Goal: Task Accomplishment & Management: Manage account settings

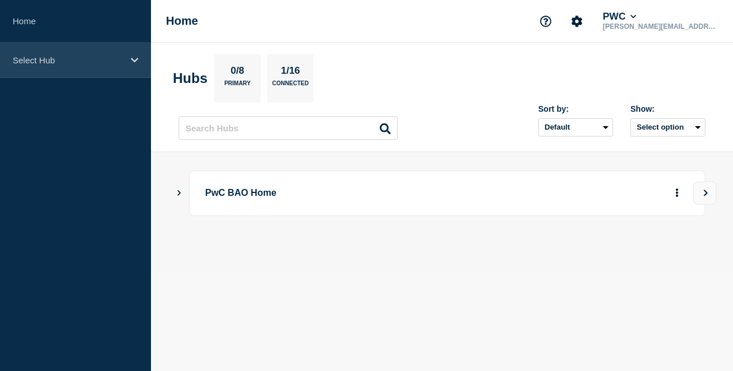
click at [119, 56] on p "Select Hub" at bounding box center [68, 60] width 111 height 10
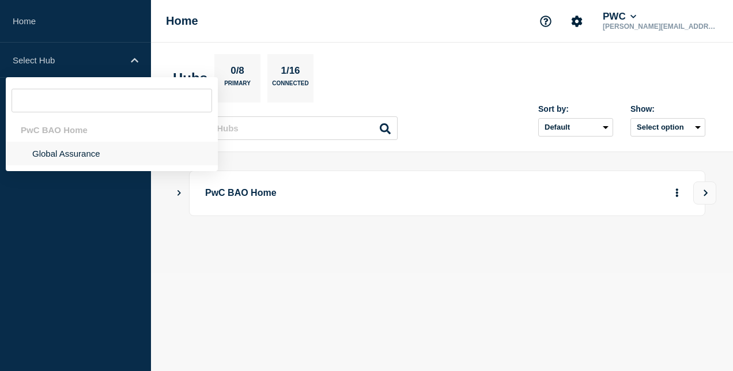
click at [99, 152] on li "Global Assurance" at bounding box center [112, 154] width 212 height 24
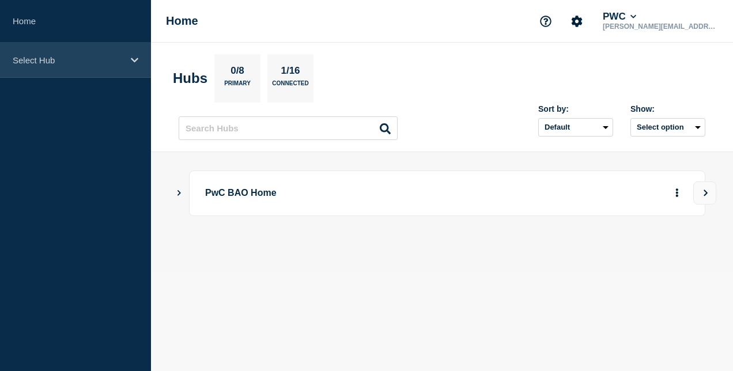
click at [96, 58] on p "Select Hub" at bounding box center [68, 60] width 111 height 10
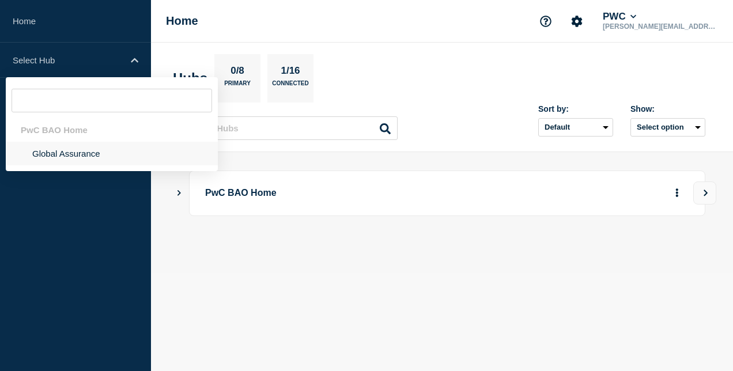
click at [103, 156] on li "Global Assurance" at bounding box center [112, 154] width 212 height 24
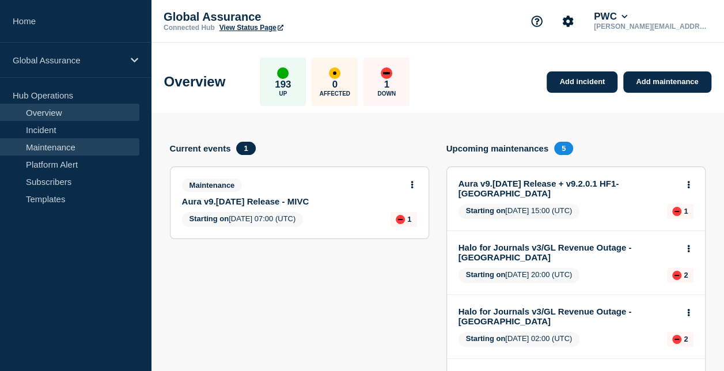
click at [75, 150] on link "Maintenance" at bounding box center [69, 146] width 139 height 17
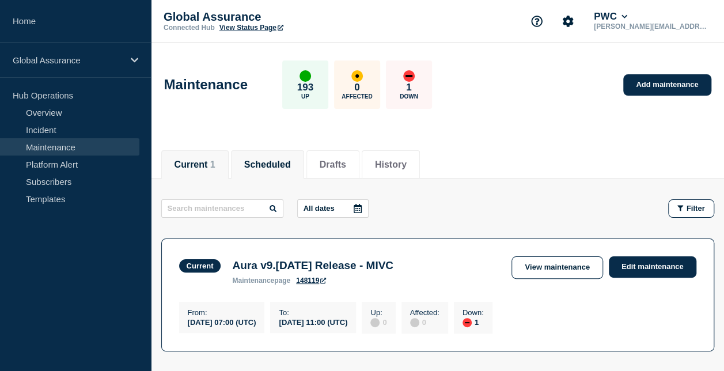
click at [285, 154] on li "Scheduled" at bounding box center [267, 164] width 73 height 28
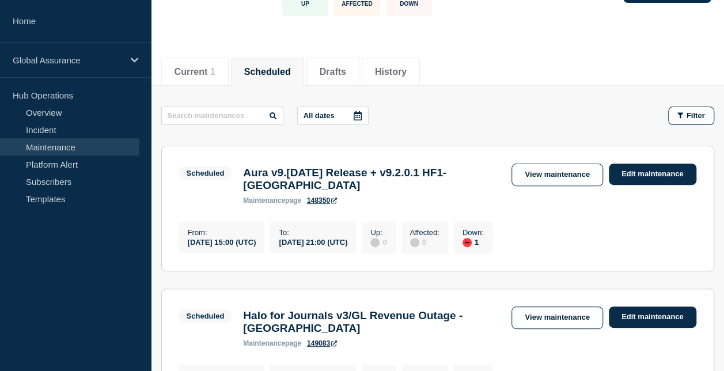
scroll to position [115, 0]
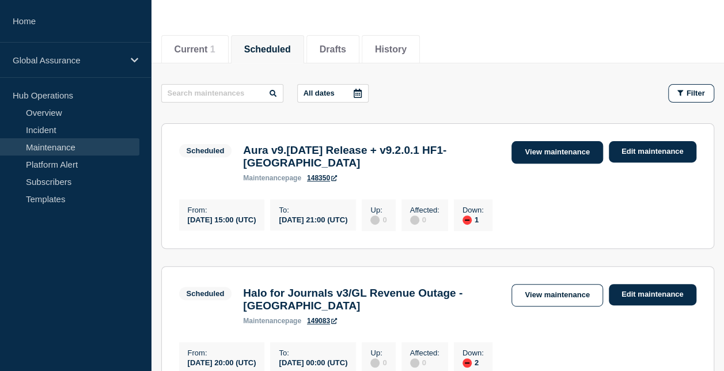
click at [578, 153] on link "View maintenance" at bounding box center [556, 152] width 91 height 22
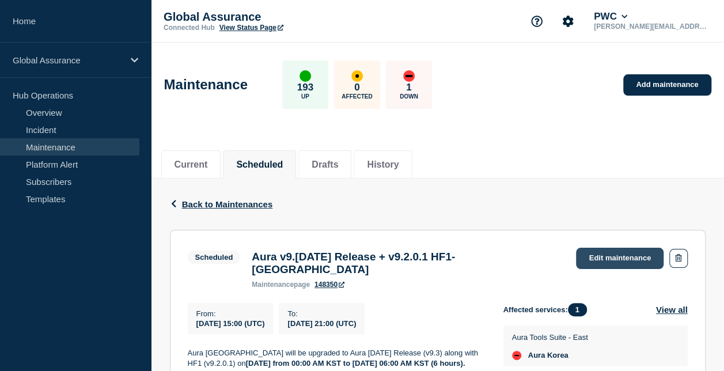
click at [612, 261] on link "Edit maintenance" at bounding box center [620, 258] width 88 height 21
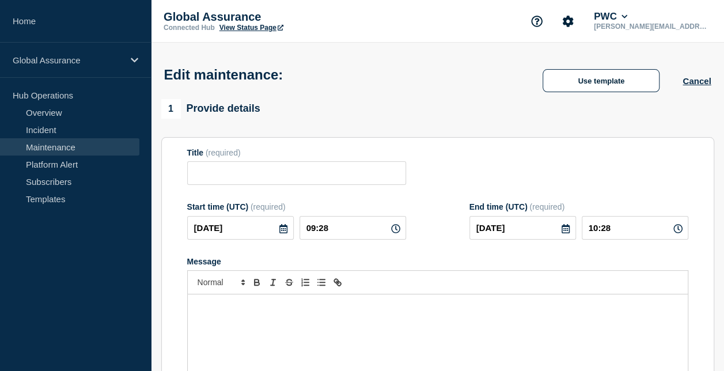
type input "Aura v9.[DATE] Release + v9.2.0.1 HF1- [GEOGRAPHIC_DATA]"
type input "2025-10-09"
type input "15:00"
type input "2025-10-09"
type input "21:00"
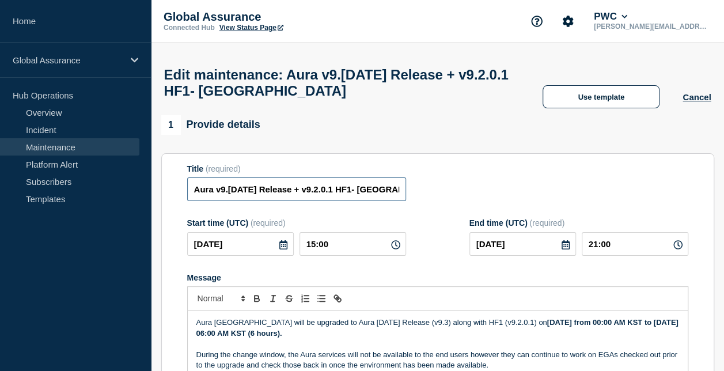
click at [396, 194] on input "Aura v9.[DATE] Release + v9.2.0.1 HF1- [GEOGRAPHIC_DATA]" at bounding box center [296, 189] width 219 height 24
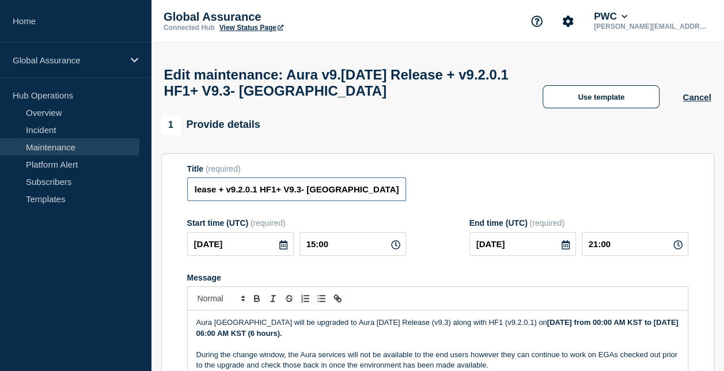
drag, startPoint x: 372, startPoint y: 192, endPoint x: 412, endPoint y: 192, distance: 40.9
click at [412, 192] on div "Title (required) Aura v9.3 September 2025 Release + v9.2.0.1 HF1+ V9.3- South K…" at bounding box center [437, 182] width 501 height 37
click at [340, 195] on input "Aura v9.3 September 2025 Release + v9.2.0.1 HF1+ V9.3- South Korea" at bounding box center [296, 189] width 219 height 24
click at [341, 195] on input "Aura v9.3 September 2025 Release + v9.2.0.1 HF1+ V9.3- South Korea" at bounding box center [296, 189] width 219 height 24
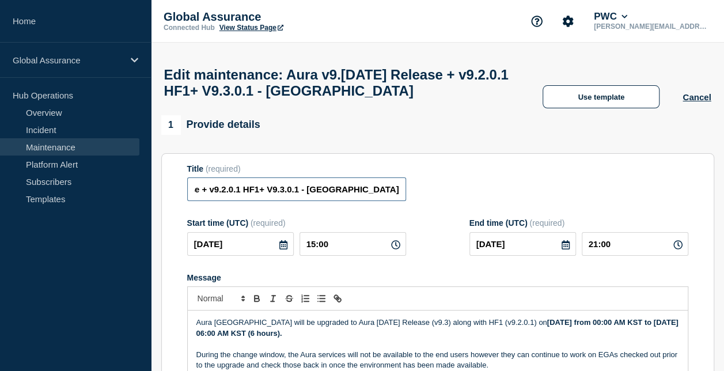
drag, startPoint x: 376, startPoint y: 195, endPoint x: 411, endPoint y: 196, distance: 35.8
click at [411, 196] on div "Title (required) Aura v9.3 September 2025 Release + v9.2.0.1 HF1+ V9.3.0.1 - So…" at bounding box center [437, 182] width 501 height 37
drag, startPoint x: 341, startPoint y: 194, endPoint x: 348, endPoint y: 195, distance: 6.9
click at [341, 194] on input "Aura v9.3 September 2025 Release + v9.2.0.1 HF1+ V9.3.0.1 - South Korea" at bounding box center [296, 189] width 219 height 24
click at [339, 195] on input "Aura v9.3 September 2025 Release + v9.2.0.1 HF1+ V9.3.0.1 - South Korea" at bounding box center [296, 189] width 219 height 24
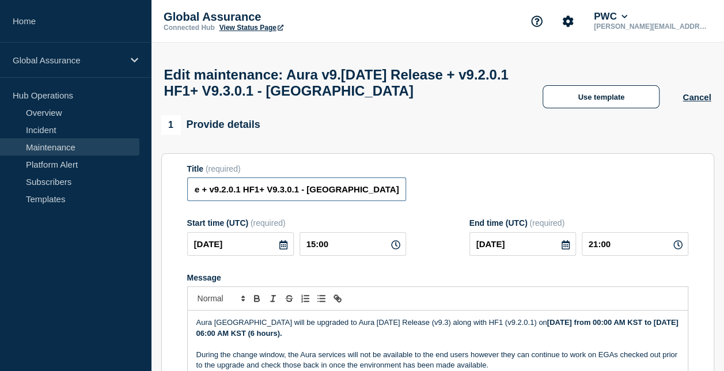
click at [336, 196] on input "Aura v9.3 September 2025 Release + v9.2.0.1 HF1+ V9.3.0.1 - South Korea" at bounding box center [296, 189] width 219 height 24
click at [340, 194] on input "Aura v9.3 September 2025 Release + v9.2.0.1 HF1+ V9.3.0.1 - South Korea" at bounding box center [296, 189] width 219 height 24
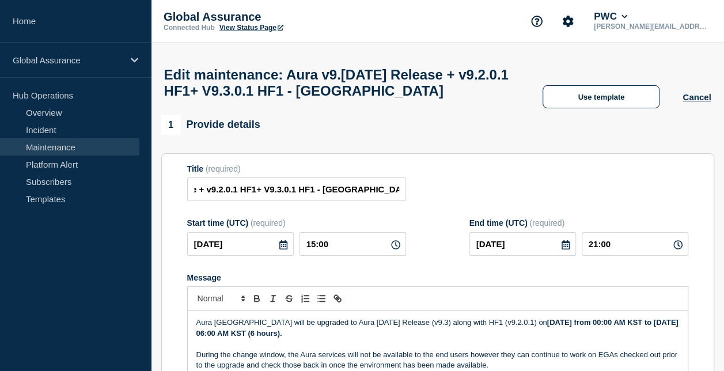
scroll to position [0, 0]
drag, startPoint x: 361, startPoint y: 211, endPoint x: 407, endPoint y: 212, distance: 46.7
click at [407, 202] on div "Title (required) Aura v9.3 September 2025 Release + v9.2.0.1 HF1+ V9.3.0.1 HF1 …" at bounding box center [437, 182] width 501 height 37
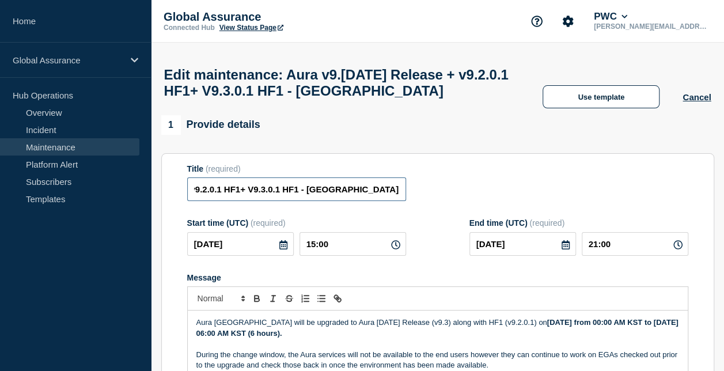
click at [291, 201] on input "Aura v9.3 September 2025 Release + v9.2.0.1 HF1+ V9.3.0.1 HF1 - South Korea" at bounding box center [296, 189] width 219 height 24
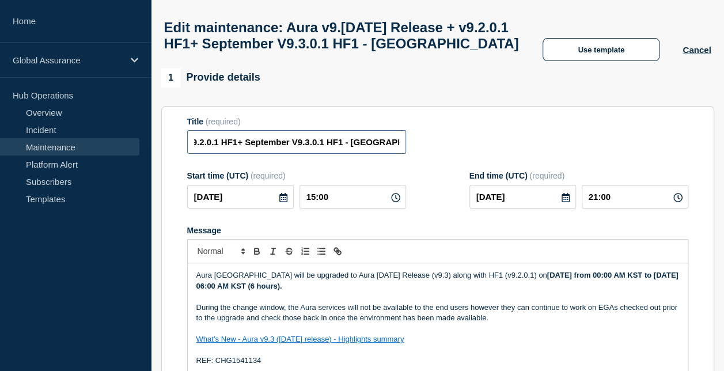
scroll to position [115, 0]
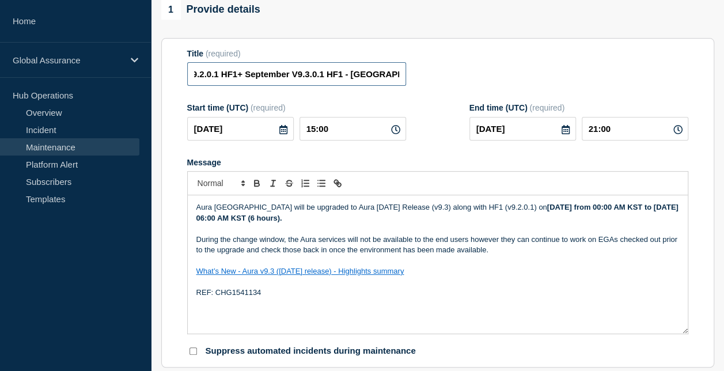
type input "Aura v9.3 September 2025 Release + v9.2.0.1 HF1+ September V9.3.0.1 HF1 - South…"
click at [534, 223] on p "Aura South Korea will be upgraded to Aura September 2025 Release (v9.3) along w…" at bounding box center [437, 212] width 483 height 21
click at [365, 86] on input "Aura v9.3 September 2025 Release + v9.2.0.1 HF1+ September V9.3.0.1 HF1 - South…" at bounding box center [296, 74] width 219 height 24
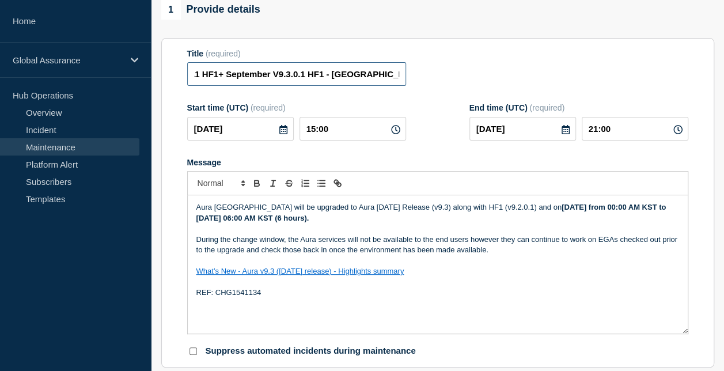
drag, startPoint x: 366, startPoint y: 93, endPoint x: 399, endPoint y: 90, distance: 33.0
click at [399, 86] on input "Aura v9.3 September 2025 Release + v9.2.0.1 HF1+ September V9.3.0.1 HF1 - South…" at bounding box center [296, 74] width 219 height 24
click at [309, 86] on input "Aura v9.3 September 2025 Release + v9.2.0.1 HF1+ September V9.3.0.1 HF1 - South…" at bounding box center [296, 74] width 219 height 24
drag, startPoint x: 310, startPoint y: 101, endPoint x: 265, endPoint y: 101, distance: 44.9
click at [265, 86] on input "Aura v9.3 September 2025 Release + v9.2.0.1 HF1+ September V9.3.0.1 HF1 - South…" at bounding box center [296, 74] width 219 height 24
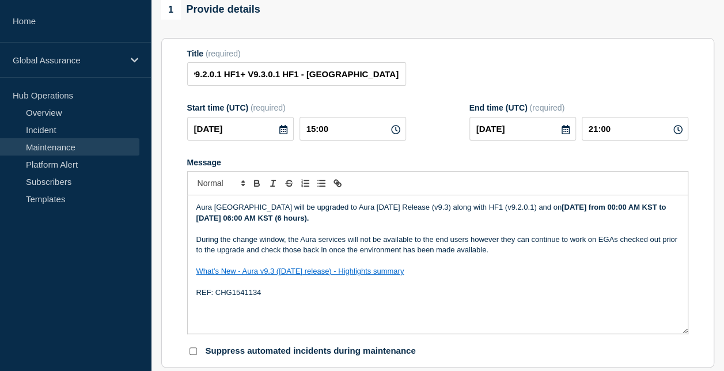
scroll to position [0, 0]
click at [546, 223] on p "Aura South Korea will be upgraded to Aura September 2025 Release (v9.3) along w…" at bounding box center [437, 212] width 483 height 21
click at [577, 223] on p "Aura South Korea will be upgraded to Aura September 2025 Release (v9.3) along w…" at bounding box center [437, 212] width 483 height 21
drag, startPoint x: 445, startPoint y: 233, endPoint x: 456, endPoint y: 234, distance: 11.5
click at [445, 223] on p "Aura South Korea will be upgraded to Aura September 2025 Release (v9.3) along w…" at bounding box center [437, 212] width 483 height 21
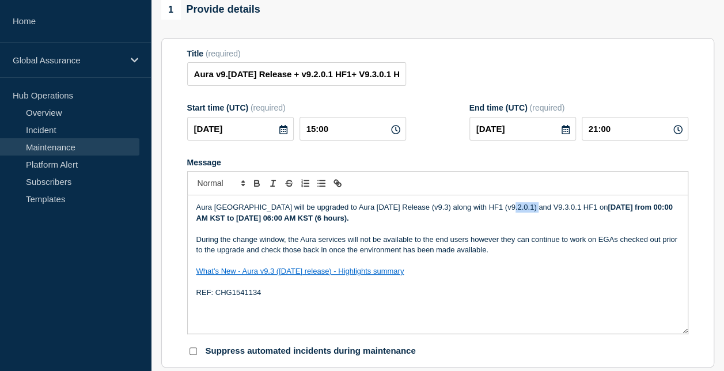
drag, startPoint x: 528, startPoint y: 230, endPoint x: 504, endPoint y: 230, distance: 23.6
click at [504, 223] on p "Aura South Korea will be upgraded to Aura September 2025 Release (v9.3) along w…" at bounding box center [437, 212] width 483 height 21
click at [484, 223] on p "Aura South Korea will be upgraded to Aura September 2025 Release (v9.3) along w…" at bounding box center [437, 212] width 483 height 21
copy p "v9.2.0.1"
click at [483, 223] on p "Aura South Korea will be upgraded to Aura September 2025 Release (v9.3) along w…" at bounding box center [437, 212] width 483 height 21
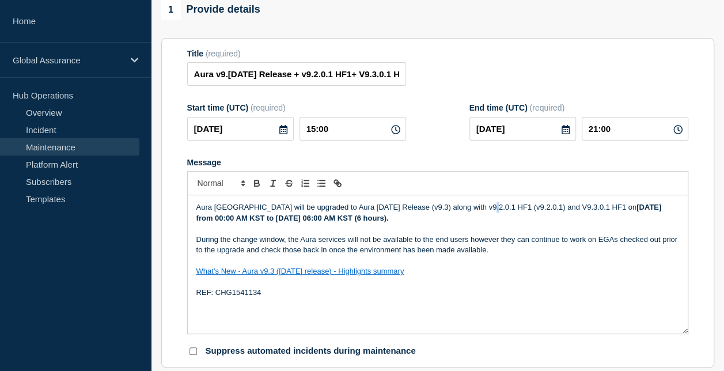
click at [485, 223] on p "Aura South Korea will be upgraded to Aura September 2025 Release (v9.3) along w…" at bounding box center [437, 212] width 483 height 21
drag, startPoint x: 561, startPoint y: 233, endPoint x: 532, endPoint y: 232, distance: 29.4
click at [532, 223] on p "Aura South Korea will be upgraded to Aura September 2025 Release (v9.3) along w…" at bounding box center [437, 212] width 483 height 21
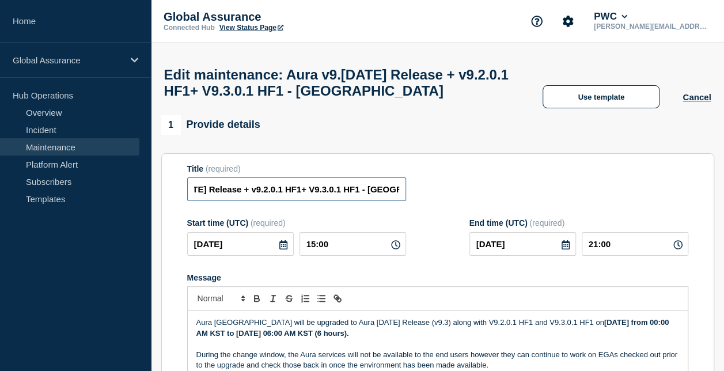
scroll to position [0, 114]
drag, startPoint x: 321, startPoint y: 213, endPoint x: 400, endPoint y: 214, distance: 79.5
click at [400, 201] on input "Aura v9.3 September 2025 Release + v9.2.0.1 HF1+ V9.3.0.1 HF1 - South Korea" at bounding box center [296, 189] width 219 height 24
click at [304, 201] on input "Aura v9.3 September 2025 Release + v9.2.0.1 HF1+ V9.3.0.1 HF1 - South Korea" at bounding box center [296, 189] width 219 height 24
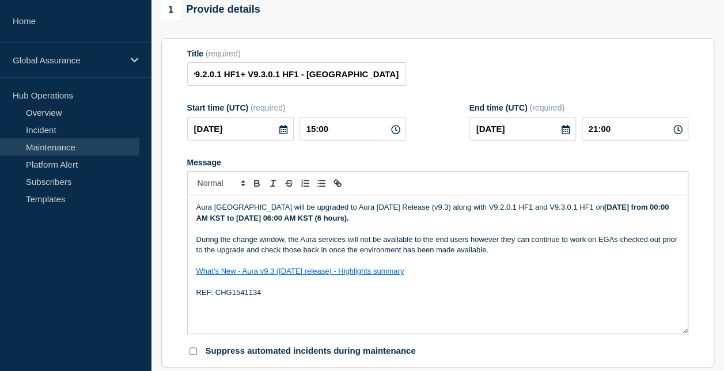
click at [378, 223] on p "Aura South Korea will be upgraded to Aura September 2025 Release (v9.3) along w…" at bounding box center [437, 212] width 483 height 21
drag, startPoint x: 464, startPoint y: 232, endPoint x: 444, endPoint y: 232, distance: 20.2
click at [444, 223] on p "Aura South Korea will be upgraded to Aura September V9.3 2025 Release (v9.3) al…" at bounding box center [437, 212] width 483 height 21
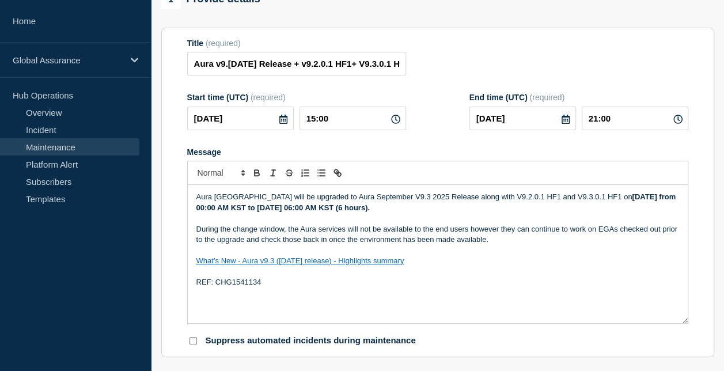
scroll to position [58, 0]
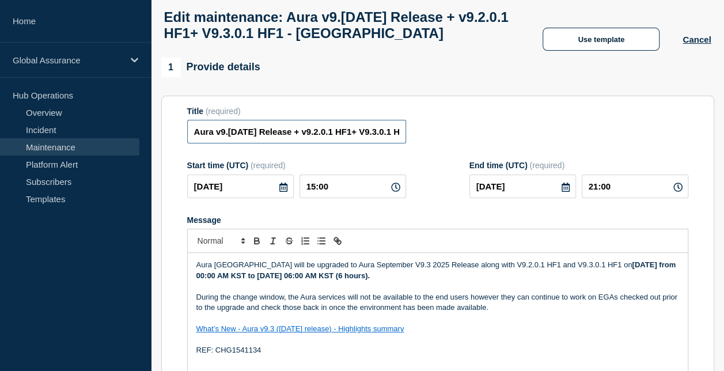
click at [215, 143] on input "Aura v9.3 September 2025 Release + v9.2.0.1 HF1+ V9.3.0.1 HF1 - South Korea" at bounding box center [296, 132] width 219 height 24
drag, startPoint x: 353, startPoint y: 157, endPoint x: 346, endPoint y: 157, distance: 6.9
click at [346, 143] on input "Aura V9.3 September 2025 Release + v9.2.0.1 HF1+ V9.3.0.1 HF1 - South Korea" at bounding box center [296, 132] width 219 height 24
drag, startPoint x: 378, startPoint y: 157, endPoint x: 395, endPoint y: 157, distance: 17.3
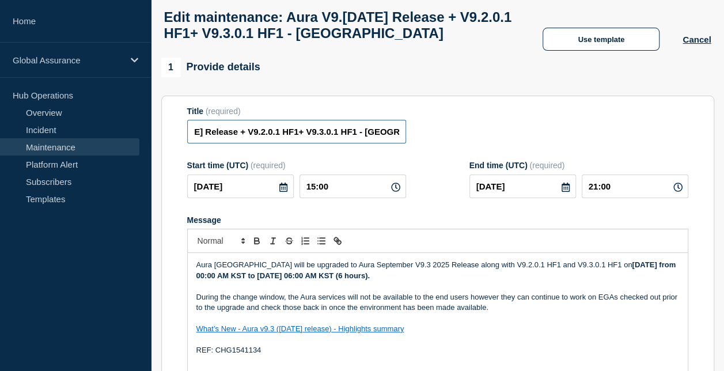
click at [395, 143] on input "Aura V9.3 September 2025 Release + V9.2.0.1 HF1+ V9.3.0.1 HF1 - South Korea" at bounding box center [296, 132] width 219 height 24
click at [350, 143] on input "Aura V9.3 September 2025 Release + V9.2.0.1 HF1+ V9.3.0.1 HF1 - South Korea" at bounding box center [296, 132] width 219 height 24
drag, startPoint x: 265, startPoint y: 158, endPoint x: 192, endPoint y: 154, distance: 73.2
click at [192, 143] on input "Aura V9.3 September 2025 Release + V9.2.0.1 HF1+ V9.3.0.1 HF1 - South Korea" at bounding box center [296, 132] width 219 height 24
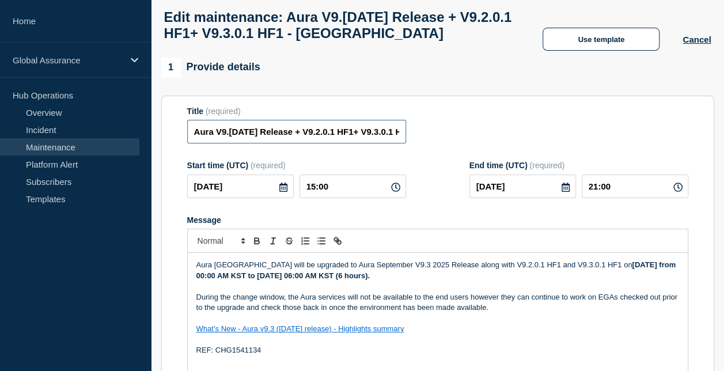
click at [222, 143] on input "Aura V9.3 September 2025 Release + V9.2.0.1 HF1+ V9.3.0.1 HF1 - South Korea" at bounding box center [296, 132] width 219 height 24
drag, startPoint x: 239, startPoint y: 155, endPoint x: 397, endPoint y: 158, distance: 158.4
click at [397, 143] on input "Aura V9.3 September 2025 Release + V9.2.0.1 HF1+ V9.3.0.1 HF1 - South Korea" at bounding box center [296, 132] width 219 height 24
click at [333, 143] on input "Aura V9.3 September 2025 Release + V9.2.0.1 HF1+ V9.3.0.1 HF1 - South Korea" at bounding box center [296, 132] width 219 height 24
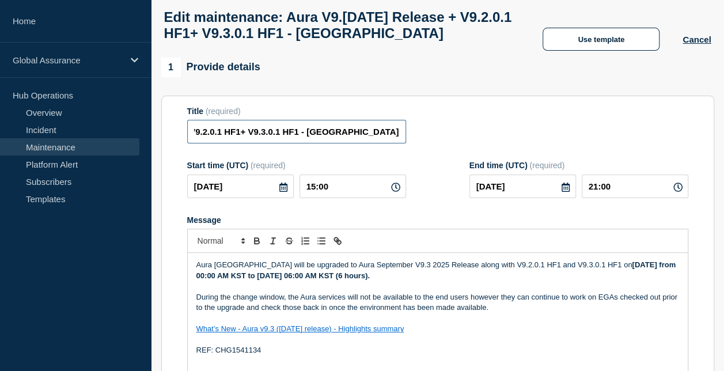
type input "Aura V9.3 September 2025 Release + V9.2.0.1 HF1+ V9.3.0.1 HF1 - South Korea"
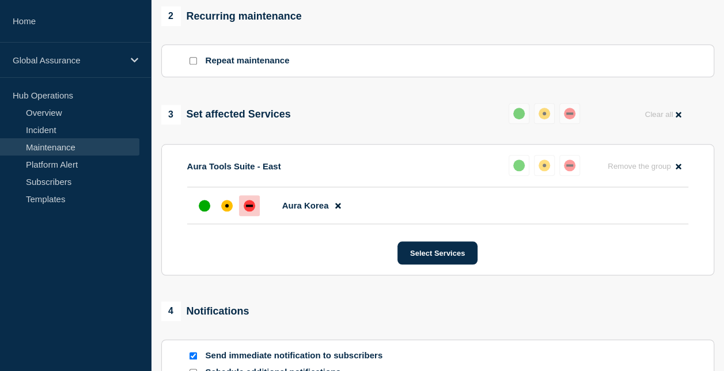
scroll to position [675, 0]
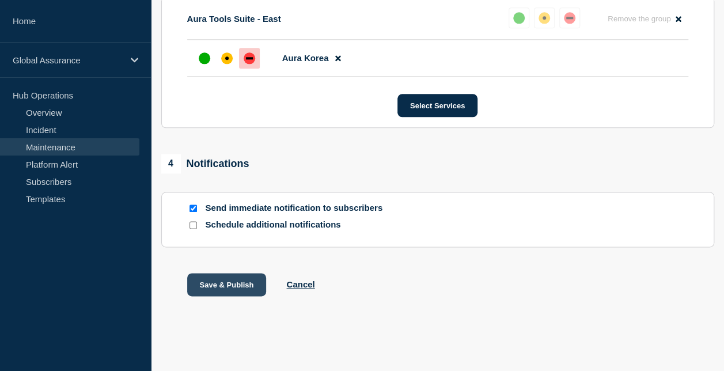
click at [245, 281] on button "Save & Publish" at bounding box center [226, 284] width 79 height 23
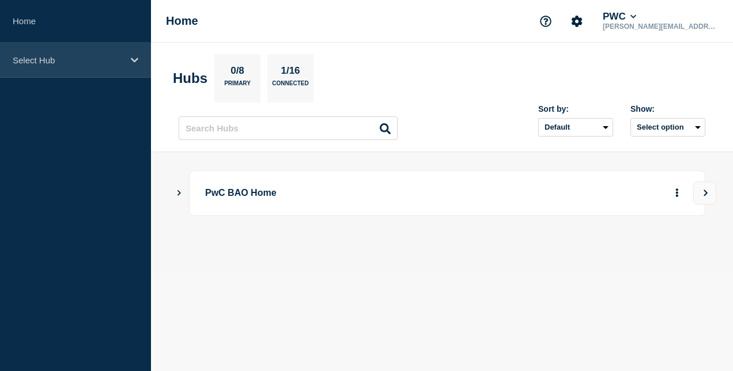
click at [92, 59] on p "Select Hub" at bounding box center [68, 60] width 111 height 10
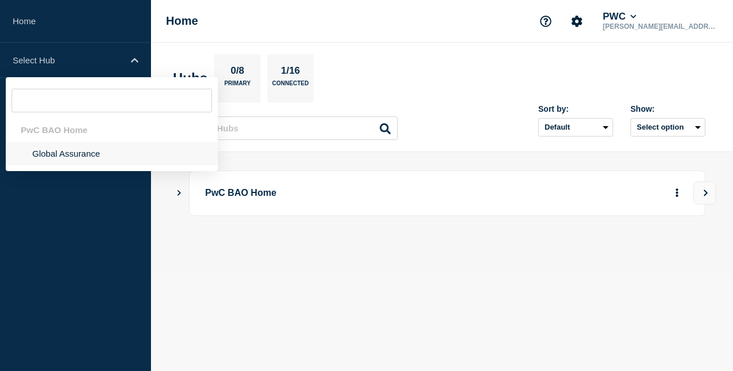
click at [90, 149] on li "Global Assurance" at bounding box center [112, 154] width 212 height 24
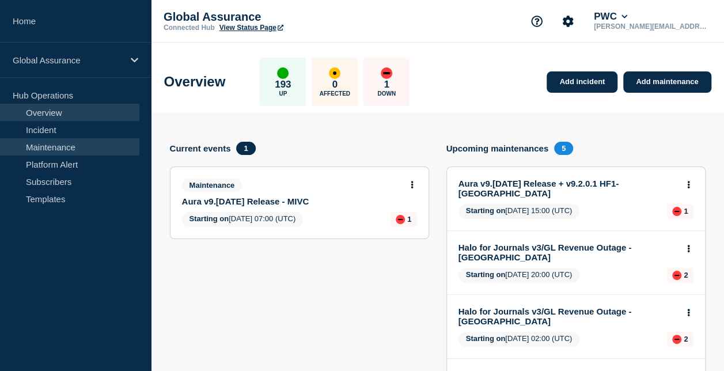
click at [97, 143] on link "Maintenance" at bounding box center [69, 146] width 139 height 17
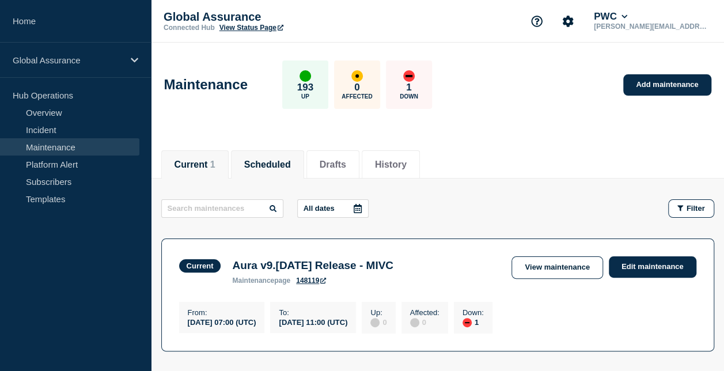
click at [257, 160] on button "Scheduled" at bounding box center [267, 165] width 47 height 10
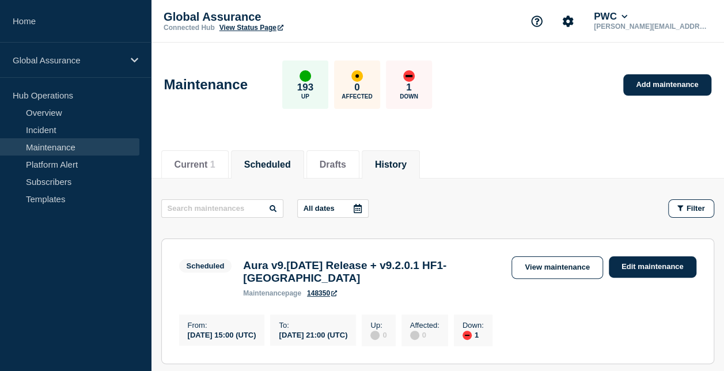
click at [396, 162] on button "History" at bounding box center [391, 165] width 32 height 10
